Goal: Task Accomplishment & Management: Use online tool/utility

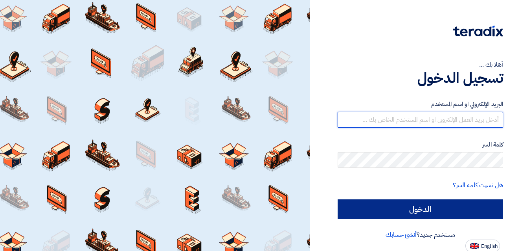
type input "[EMAIL_ADDRESS][DOMAIN_NAME]"
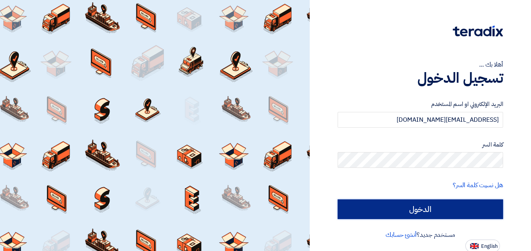
click at [435, 208] on input "الدخول" at bounding box center [421, 209] width 166 height 20
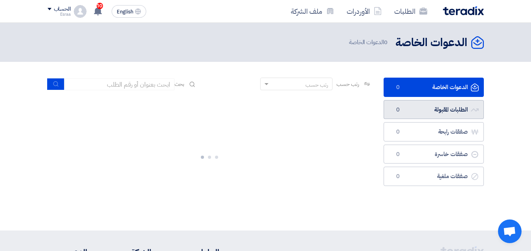
click at [412, 109] on link "الطلبات المقبولة الطلبات المقبولة 0" at bounding box center [434, 109] width 100 height 19
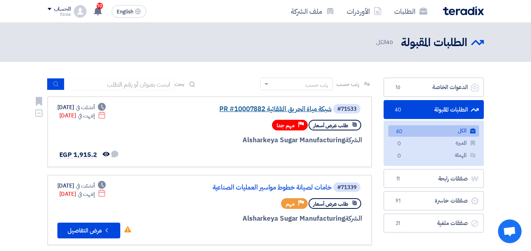
click at [256, 112] on link "شبكة مياة الحريق التلقائية PR #10007882" at bounding box center [253, 108] width 157 height 7
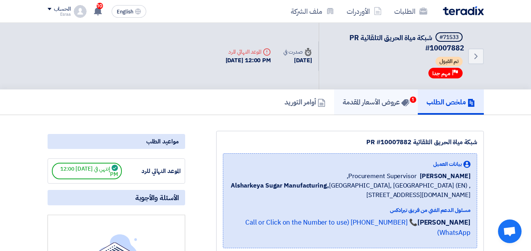
click at [378, 103] on h5 "عروض الأسعار المقدمة 1" at bounding box center [376, 101] width 66 height 9
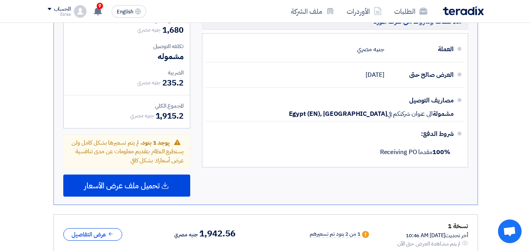
scroll to position [472, 0]
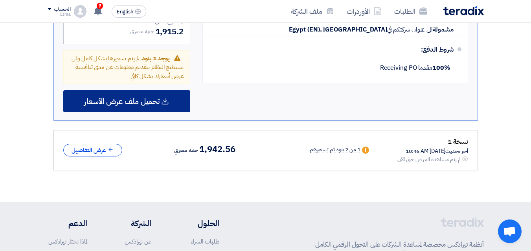
click at [127, 98] on span "تحميل ملف عرض الأسعار" at bounding box center [122, 101] width 76 height 7
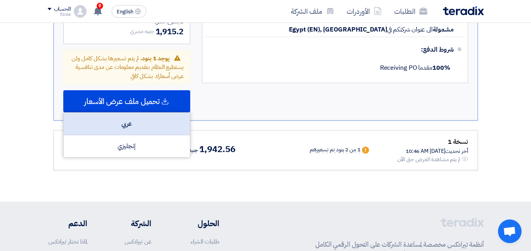
click at [122, 114] on div "عربي" at bounding box center [127, 124] width 126 height 22
